Goal: Task Accomplishment & Management: Use online tool/utility

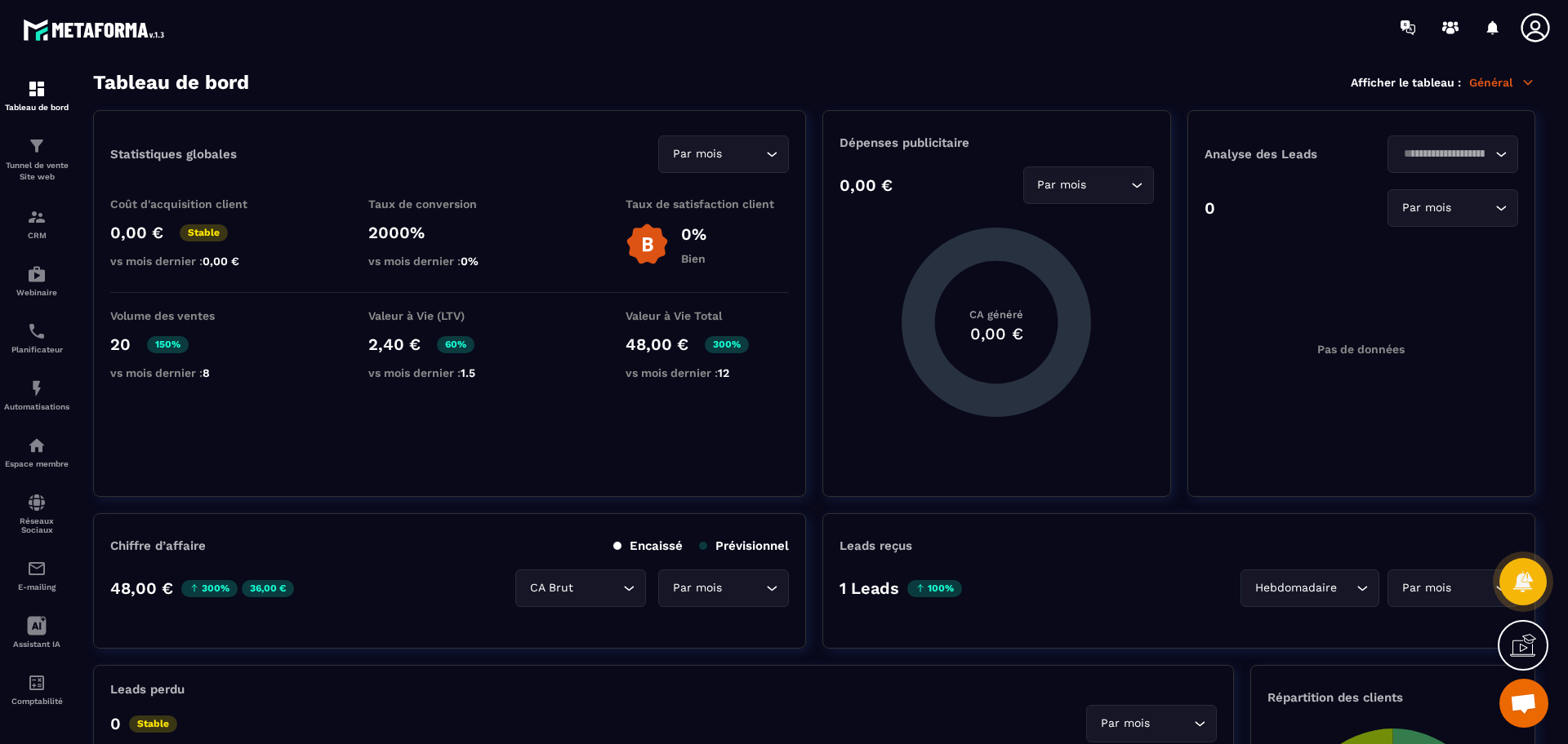
click at [52, 156] on div "Tunnel de vente Site web" at bounding box center [36, 159] width 66 height 47
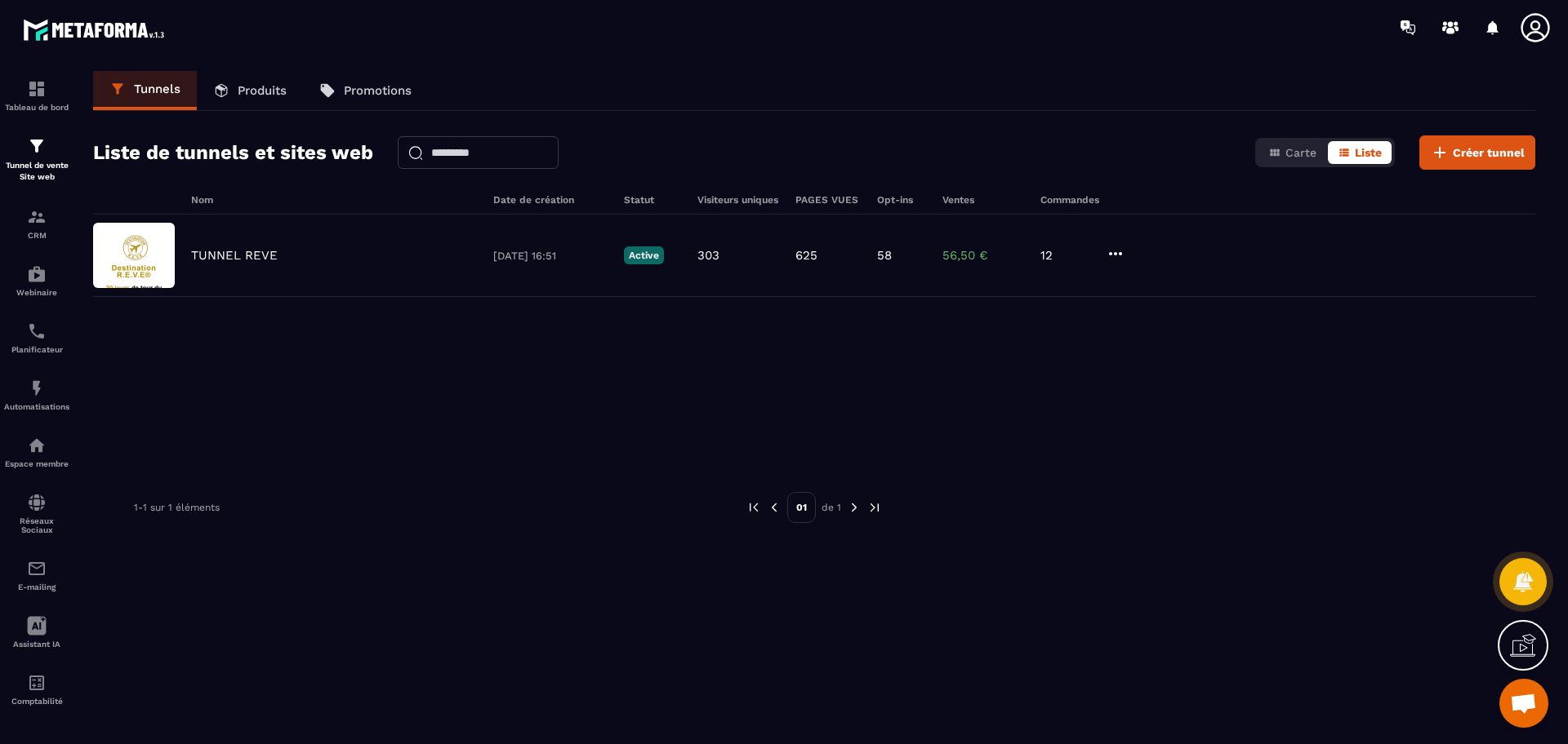
click at [270, 261] on p "TUNNEL REVE" at bounding box center [234, 254] width 87 height 14
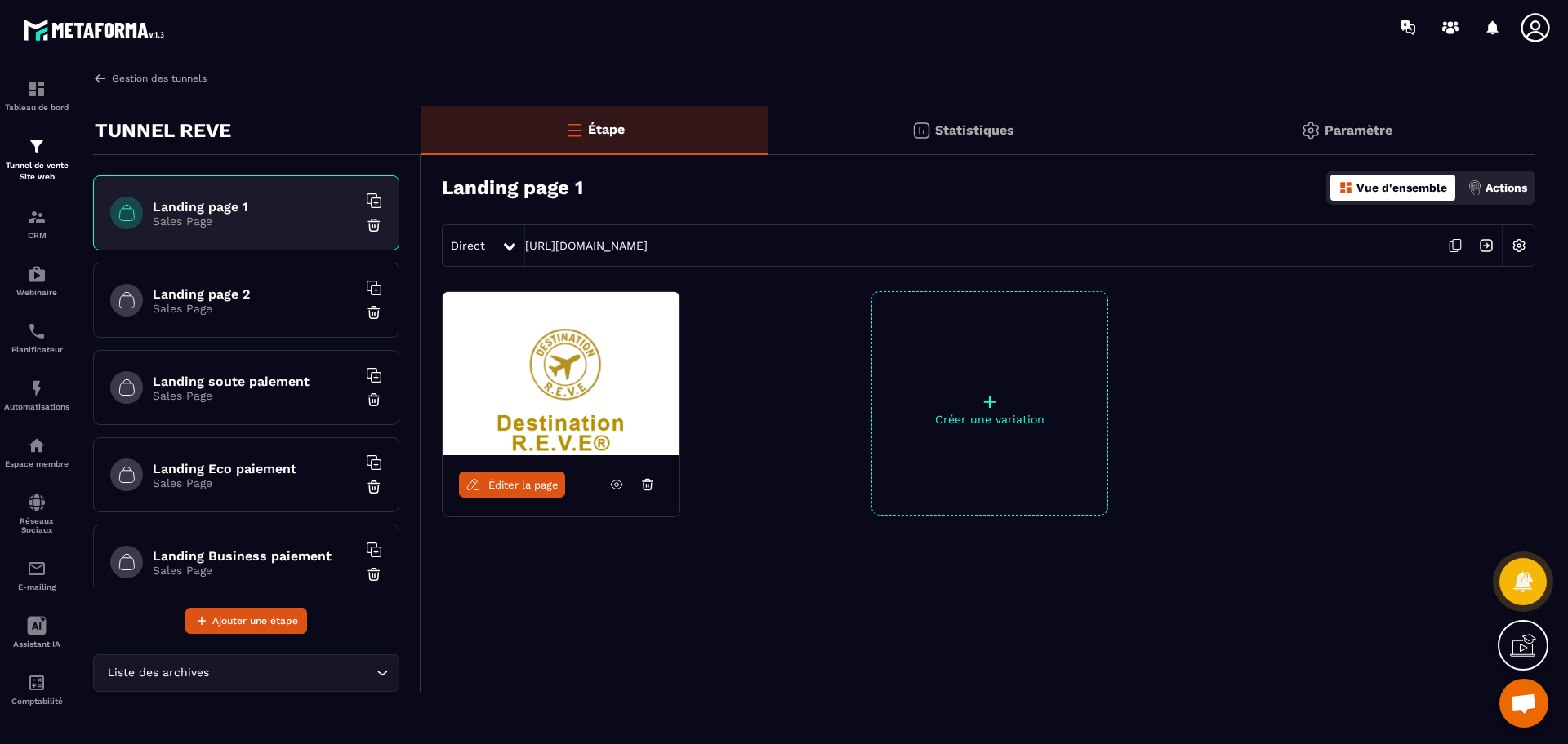
click at [172, 85] on link "Gestion des tunnels" at bounding box center [150, 78] width 113 height 14
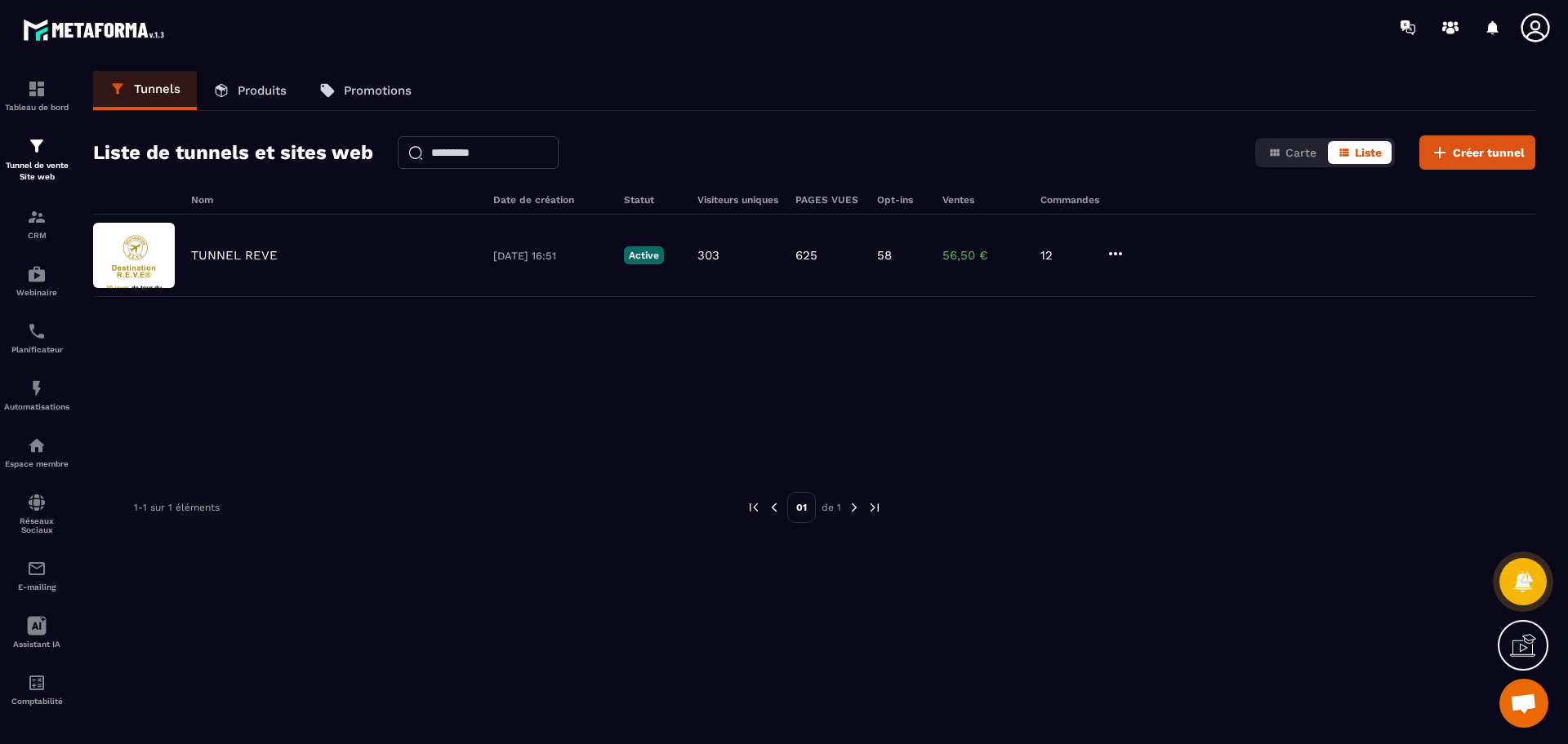
click at [262, 86] on p "Produits" at bounding box center [261, 90] width 49 height 14
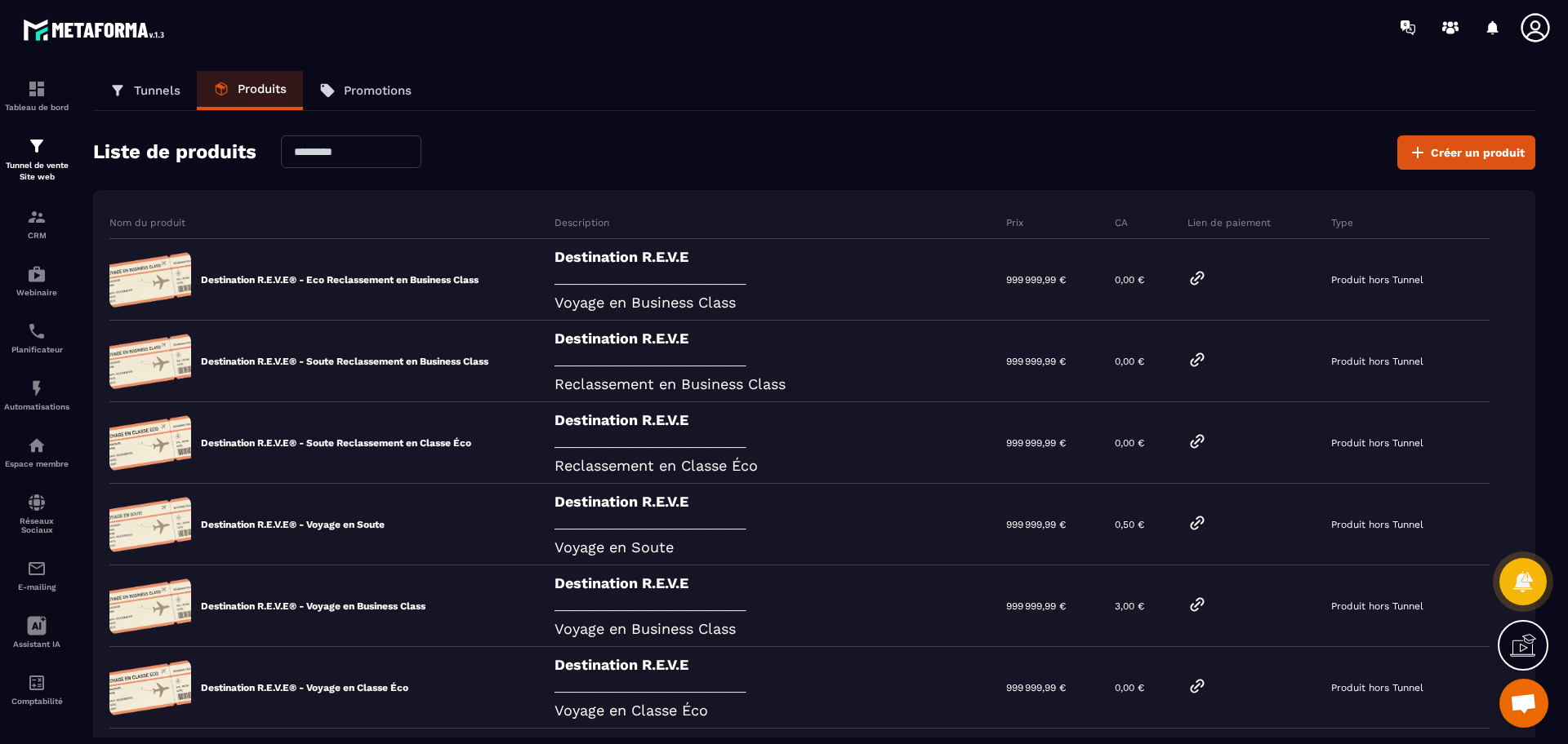
click at [148, 81] on link "Tunnels" at bounding box center [145, 90] width 104 height 39
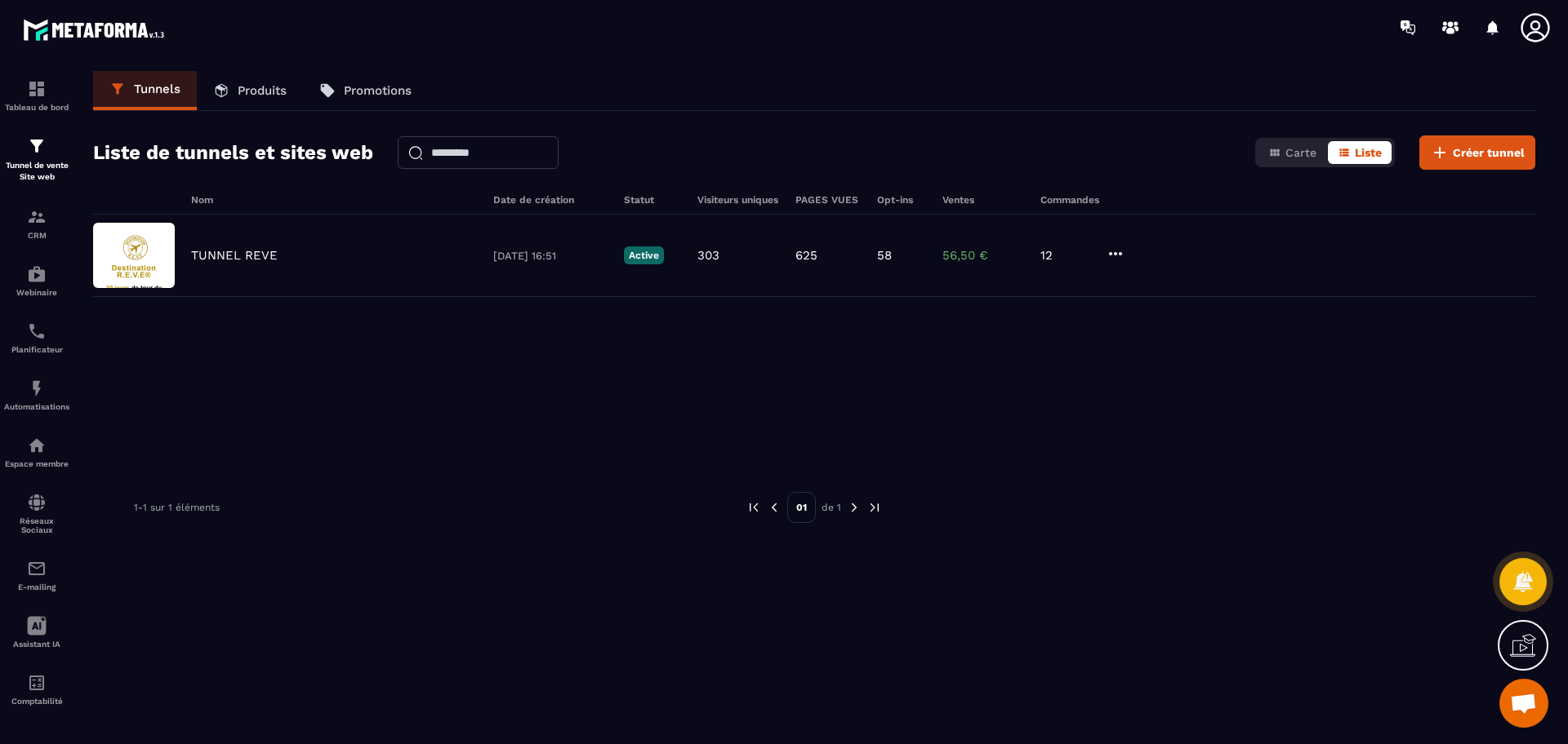
click at [236, 265] on div "TUNNEL REVE [DATE] 16:51 Active 303 625 58 56,50 € 12" at bounding box center [814, 255] width 1442 height 83
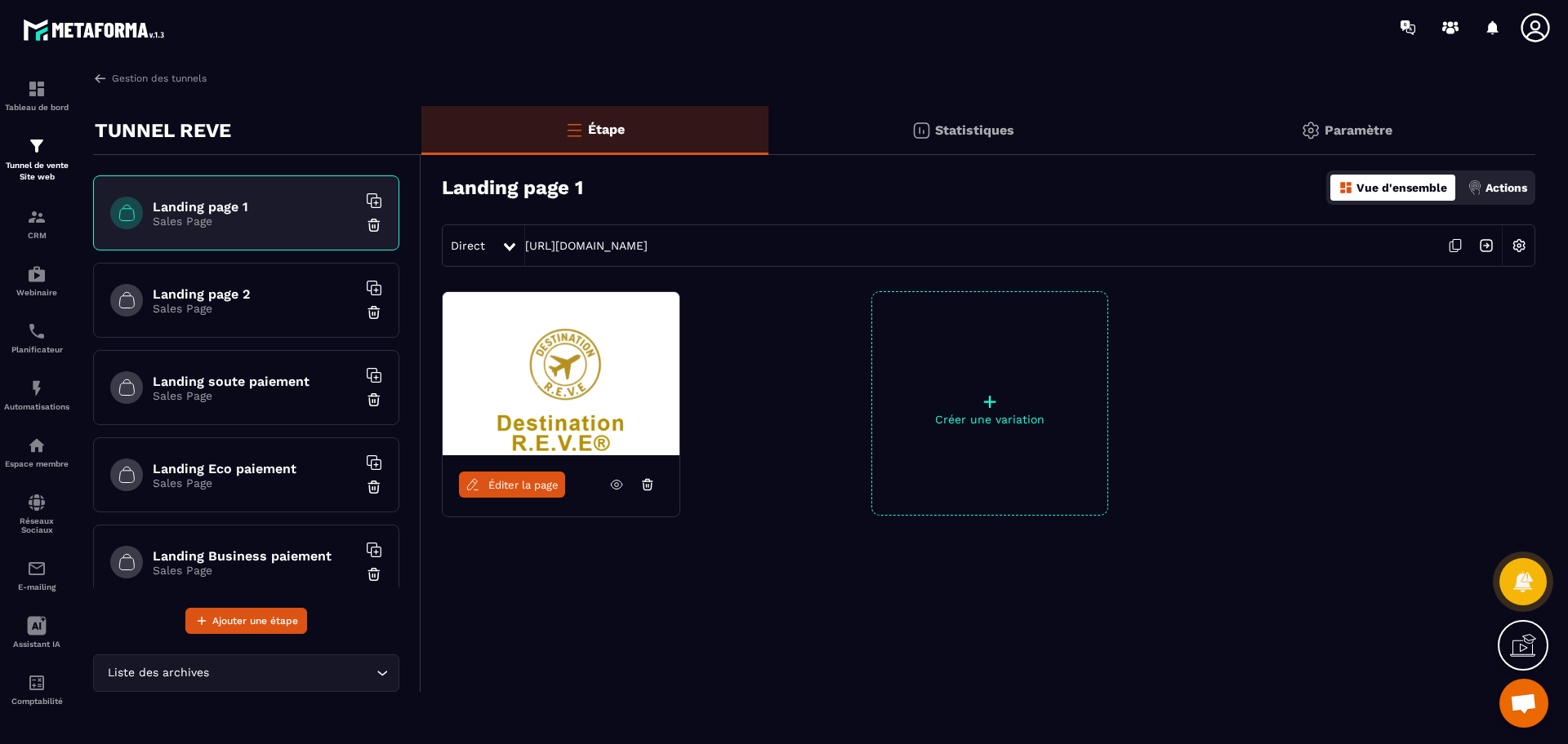
click at [236, 298] on h6 "Landing page 2" at bounding box center [255, 294] width 204 height 15
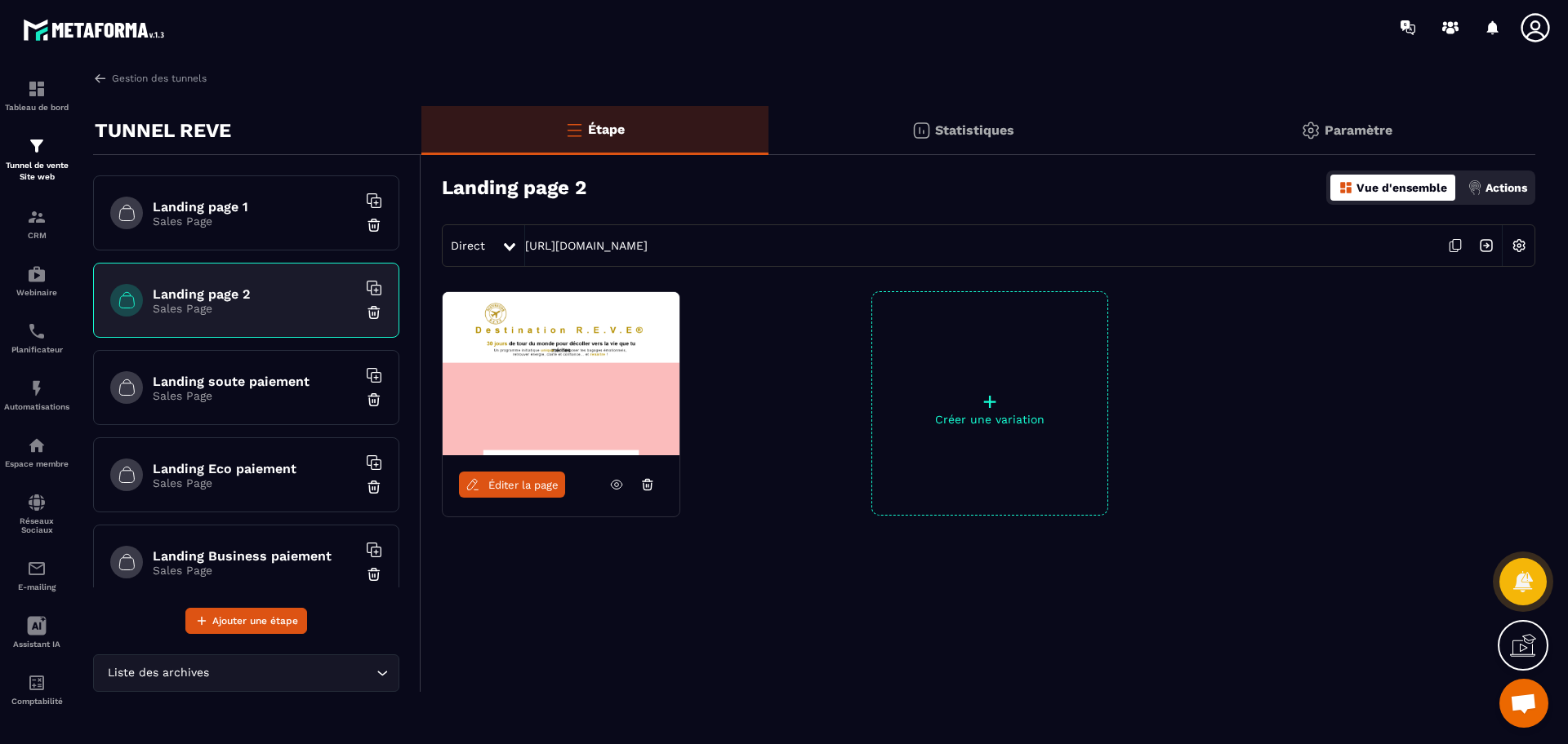
click at [525, 486] on span "Éditer la page" at bounding box center [523, 485] width 71 height 12
